Goal: Check status

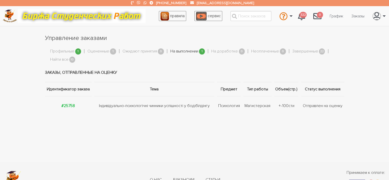
drag, startPoint x: 183, startPoint y: 47, endPoint x: 183, endPoint y: 51, distance: 3.6
click at [183, 51] on li "На выполнении 1" at bounding box center [190, 52] width 41 height 10
click at [183, 51] on link "На выполнении" at bounding box center [184, 51] width 28 height 7
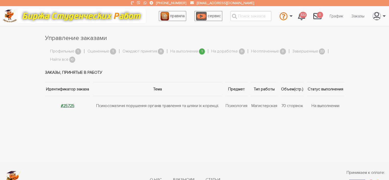
click at [68, 107] on strong "#25725" at bounding box center [68, 105] width 14 height 5
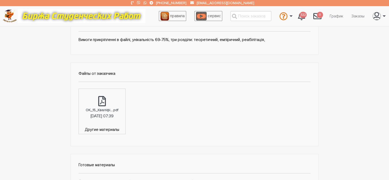
scroll to position [133, 0]
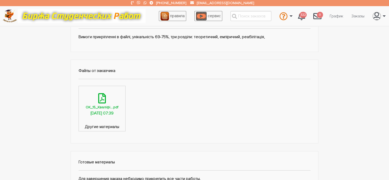
click at [103, 109] on div "ОК_15_Кваліфі....pdf" at bounding box center [102, 107] width 33 height 6
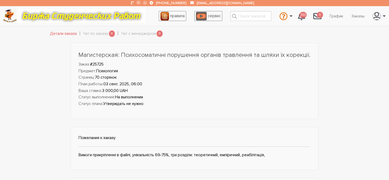
scroll to position [0, 0]
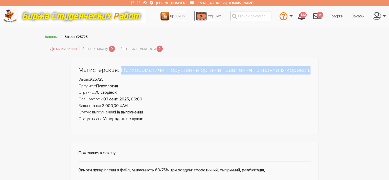
drag, startPoint x: 121, startPoint y: 70, endPoint x: 328, endPoint y: 72, distance: 206.3
copy h1 "Психосоматичні порушення органів травлення та шляхи їх корекції."
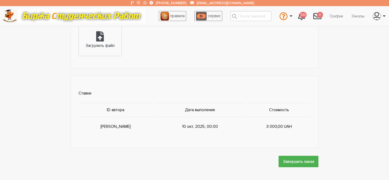
scroll to position [283, 0]
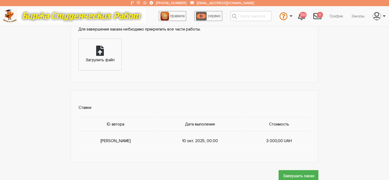
click at [109, 59] on div "Загрузить файл" at bounding box center [100, 60] width 29 height 7
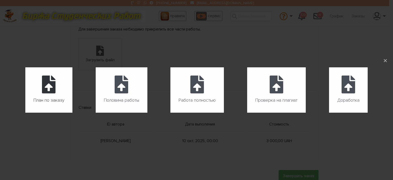
click at [65, 84] on label "План по заказу" at bounding box center [48, 89] width 47 height 45
click at [26, 113] on input "План по заказу" at bounding box center [25, 113] width 0 height 0
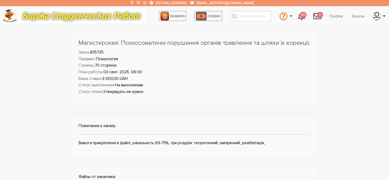
scroll to position [25, 0]
